Goal: Transaction & Acquisition: Subscribe to service/newsletter

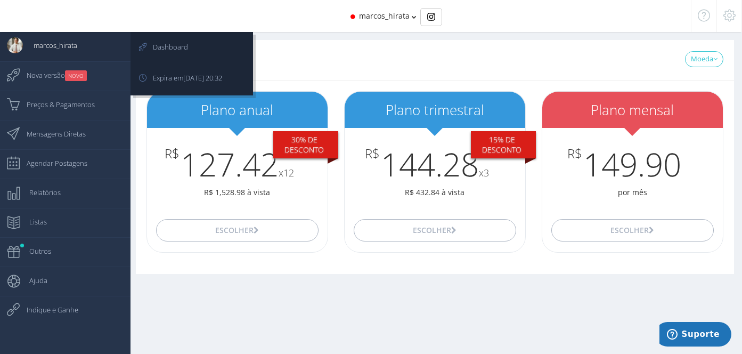
click at [80, 46] on link "marcos_hirata" at bounding box center [65, 46] width 130 height 29
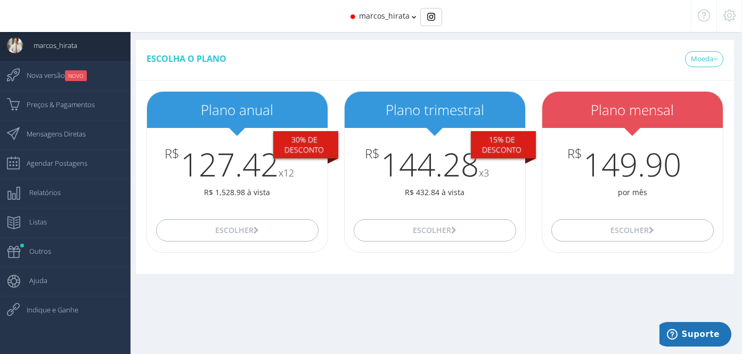
click at [392, 23] on div "marcos_hirata" at bounding box center [371, 16] width 582 height 32
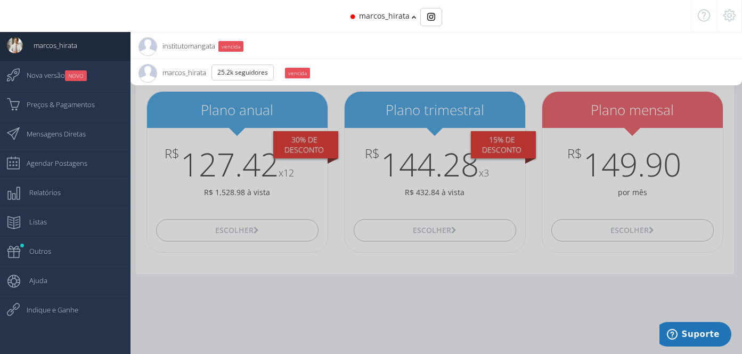
click at [322, 52] on li "institutomangata 984 Seguidores vencida" at bounding box center [435, 45] width 611 height 27
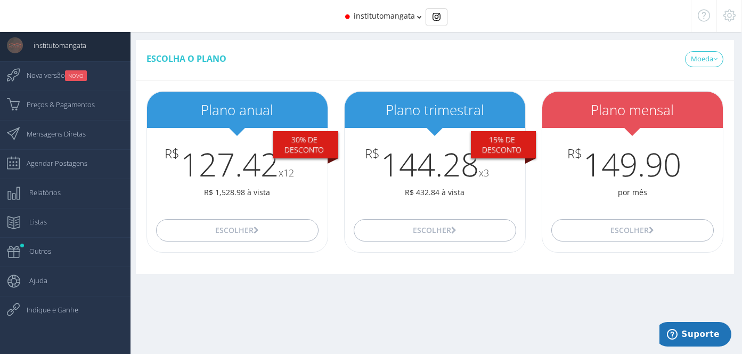
click at [647, 228] on button "Escolher" at bounding box center [632, 230] width 162 height 22
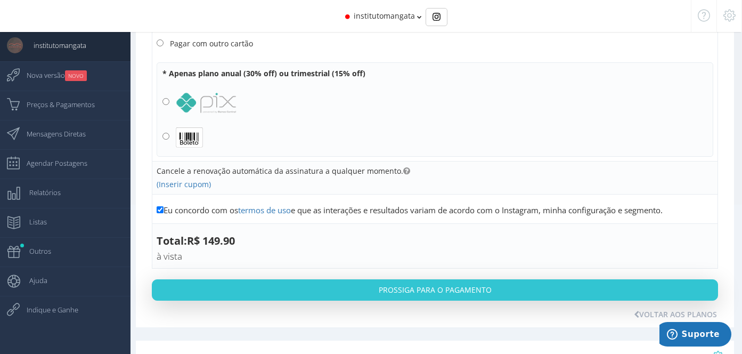
scroll to position [162, 0]
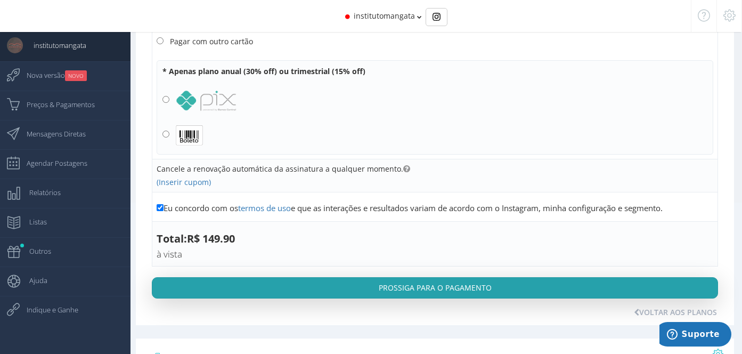
click at [365, 277] on button "Prossiga para o pagamento" at bounding box center [435, 287] width 566 height 21
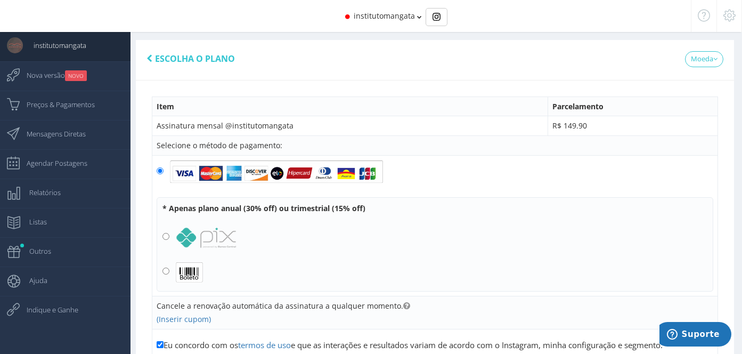
scroll to position [0, 0]
click at [162, 56] on span "Escolha o plano" at bounding box center [195, 59] width 80 height 12
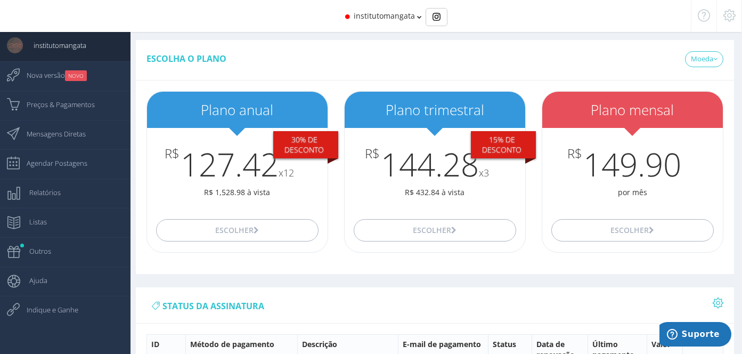
click at [400, 15] on span "institutomangata" at bounding box center [384, 16] width 61 height 10
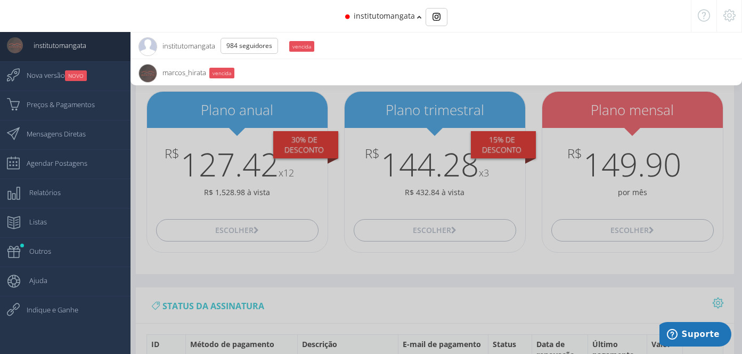
click at [281, 73] on li "marcos_hirata 25.2K Seguidores vencida" at bounding box center [435, 72] width 611 height 27
